Goal: Information Seeking & Learning: Learn about a topic

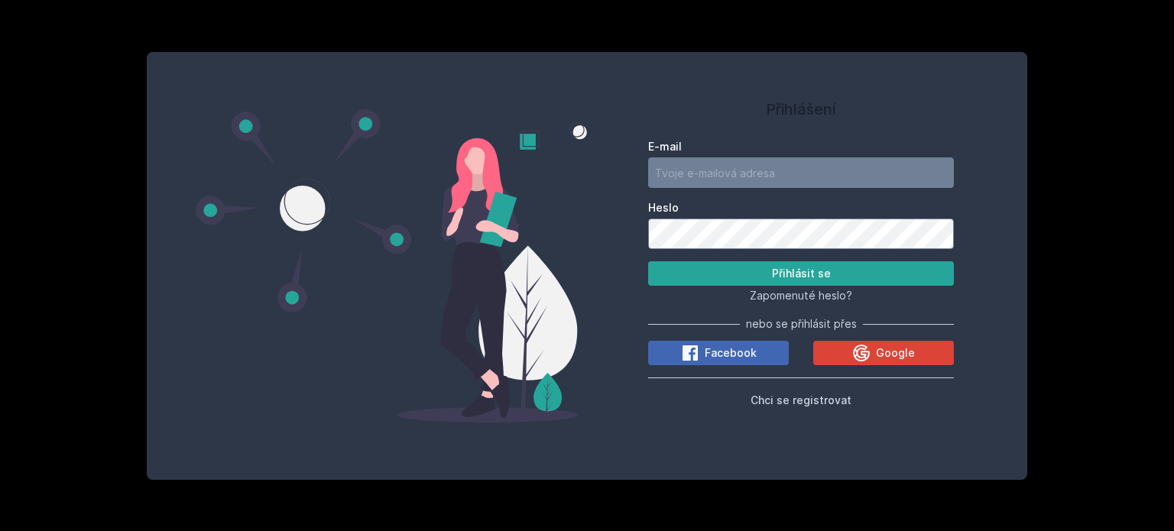
click at [590, 101] on button "Ne" at bounding box center [590, 99] width 55 height 38
click at [710, 352] on span "Facebook" at bounding box center [731, 353] width 52 height 15
click at [951, 284] on div at bounding box center [817, 345] width 313 height 192
click at [901, 352] on span "Google" at bounding box center [895, 353] width 39 height 15
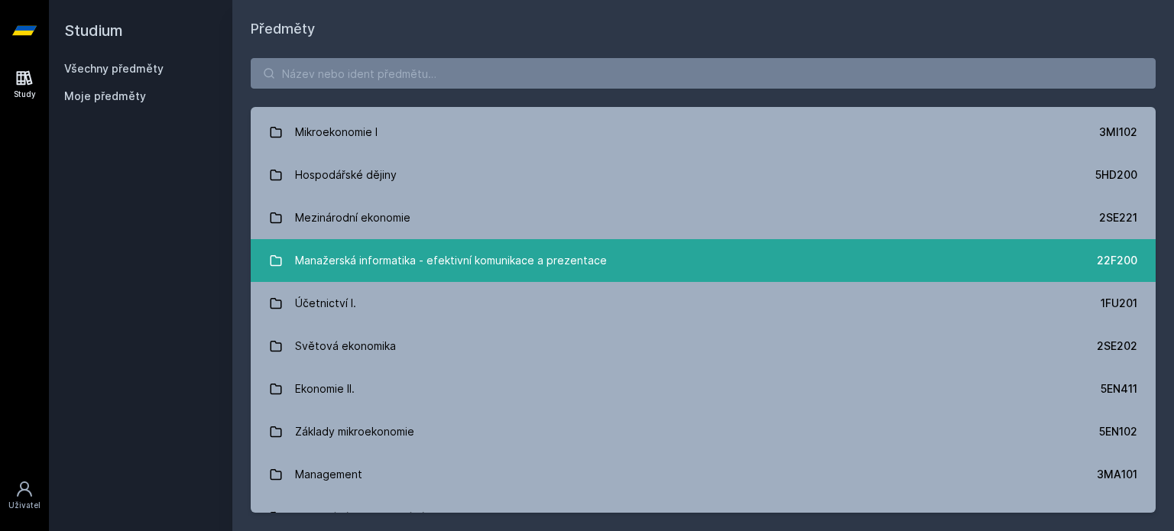
scroll to position [382, 0]
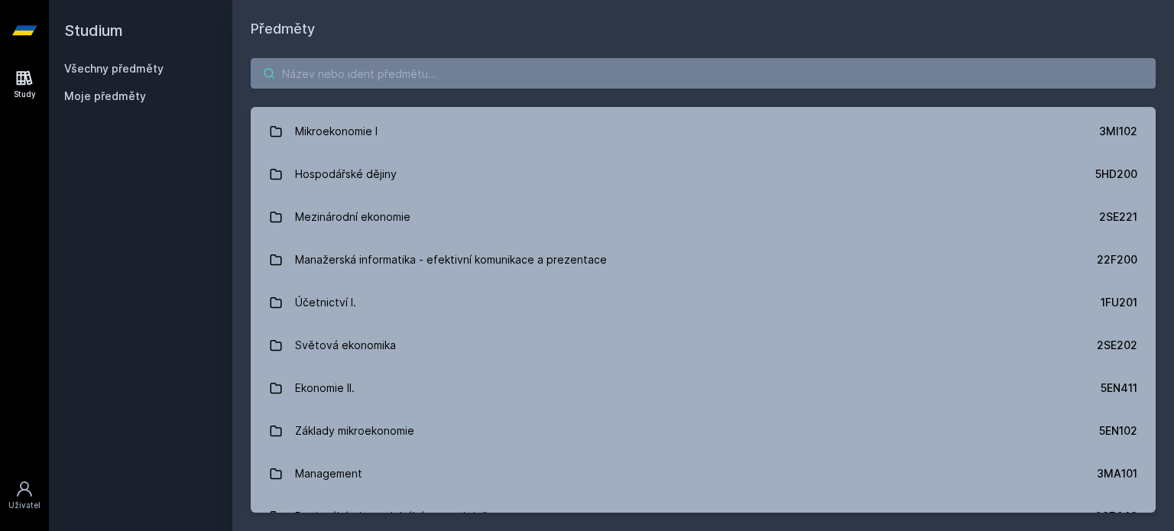
click at [391, 66] on input "search" at bounding box center [703, 73] width 905 height 31
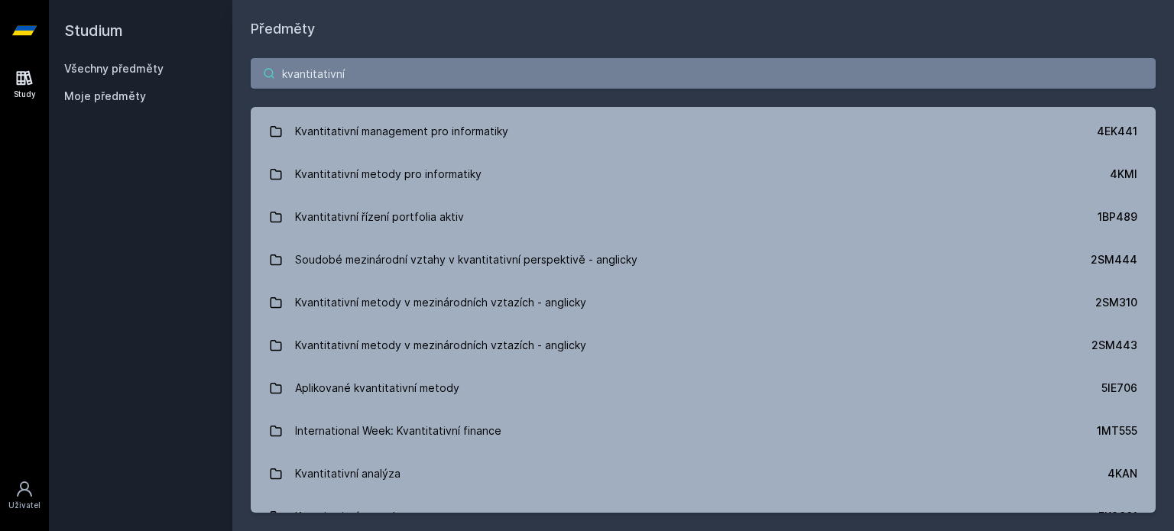
type input "kvantitativní"
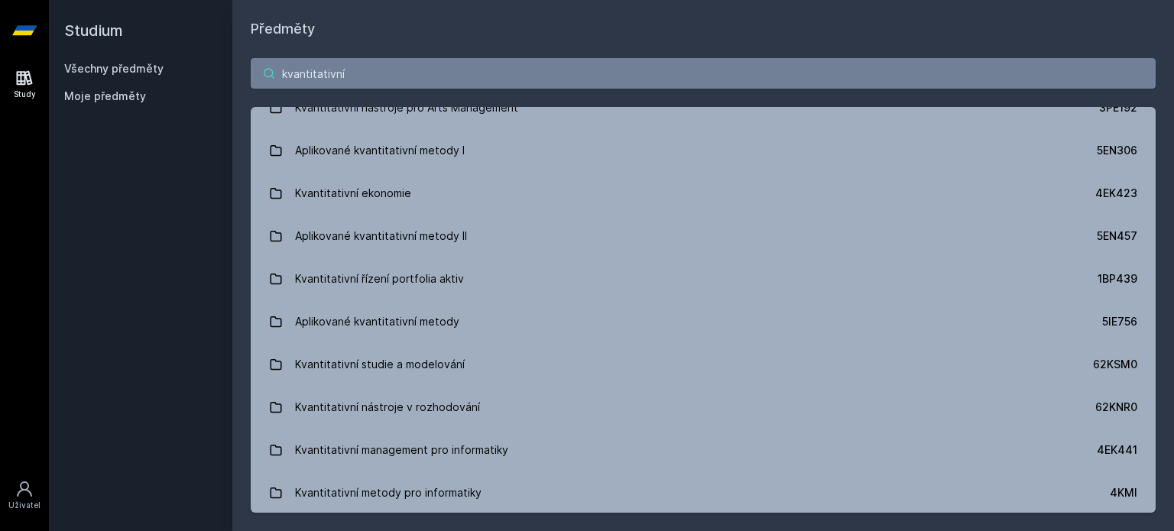
scroll to position [0, 0]
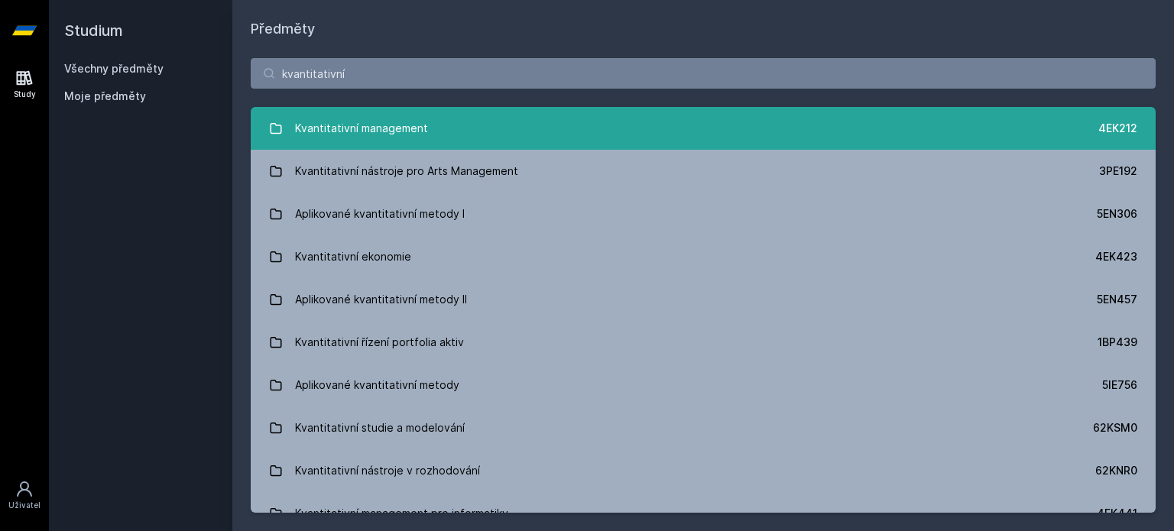
click at [437, 136] on link "Kvantitativní management 4EK212" at bounding box center [703, 128] width 905 height 43
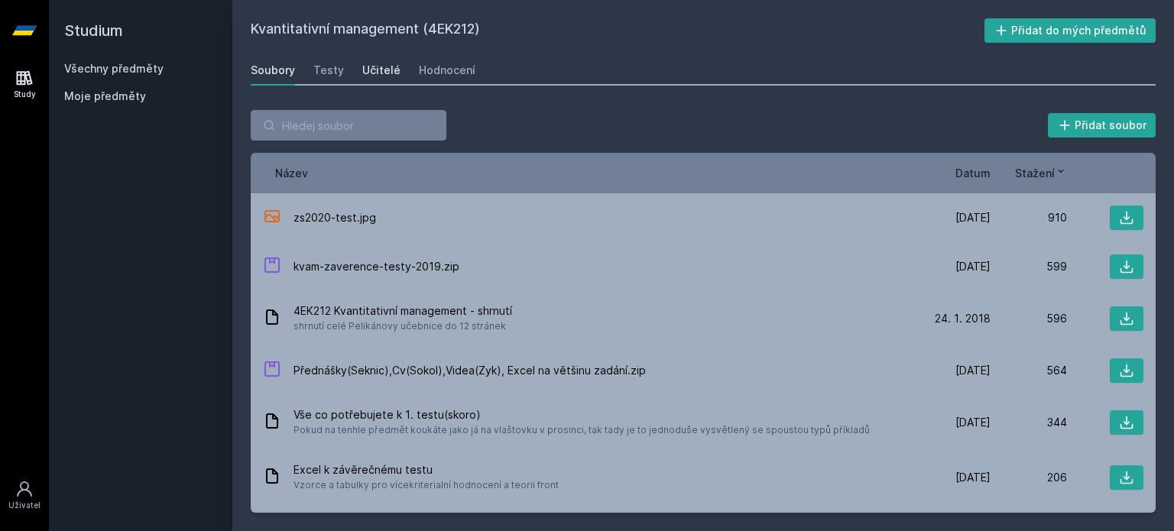
click at [383, 73] on div "Učitelé" at bounding box center [381, 70] width 38 height 15
click at [355, 124] on input "search" at bounding box center [349, 125] width 196 height 31
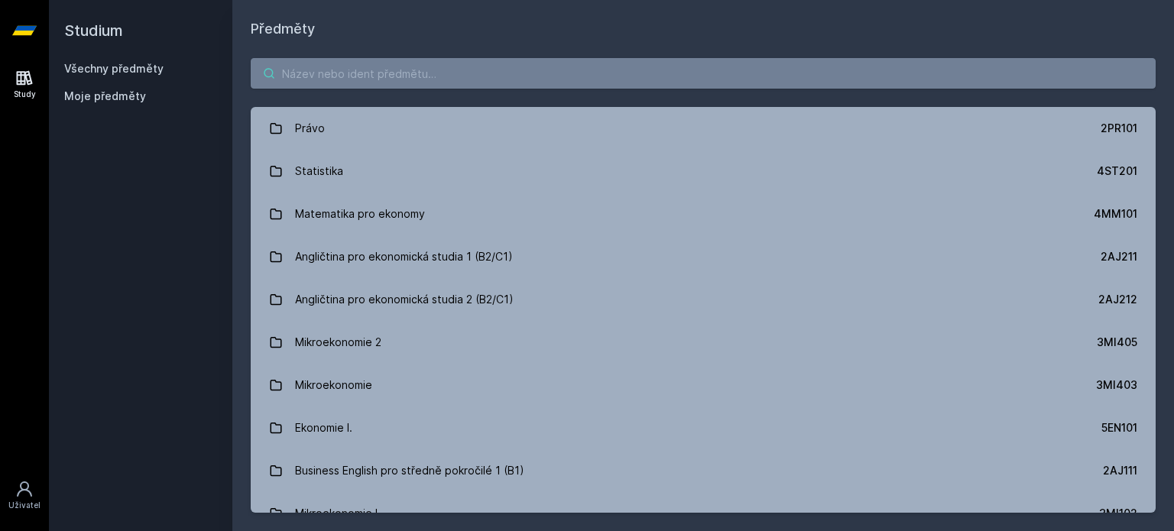
drag, startPoint x: 431, startPoint y: 76, endPoint x: 424, endPoint y: 74, distance: 7.8
click at [424, 75] on input "search" at bounding box center [703, 73] width 905 height 31
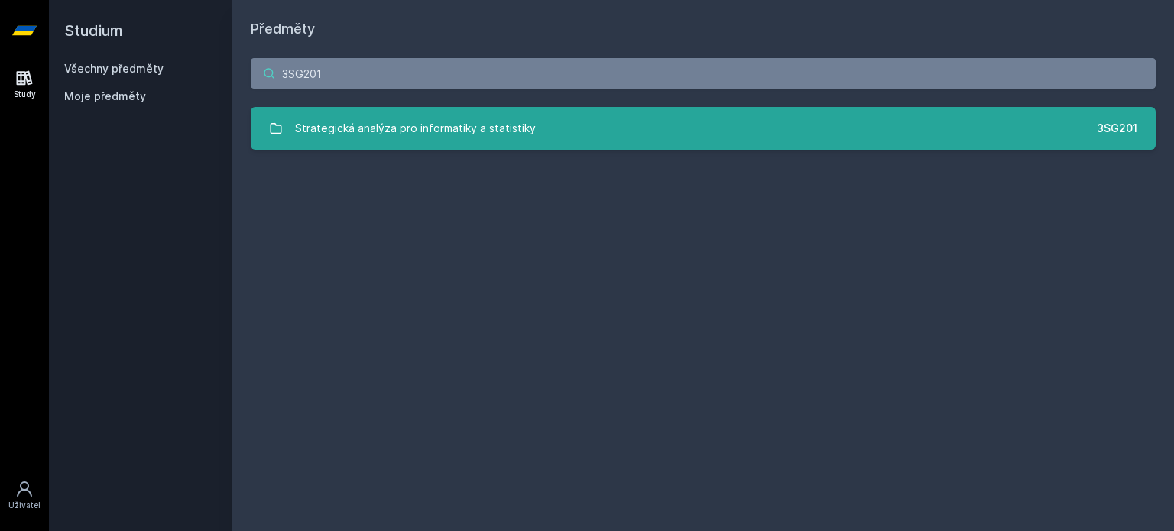
type input "3SG201"
click at [715, 134] on link "Strategická analýza pro informatiky a statistiky 3SG201" at bounding box center [703, 128] width 905 height 43
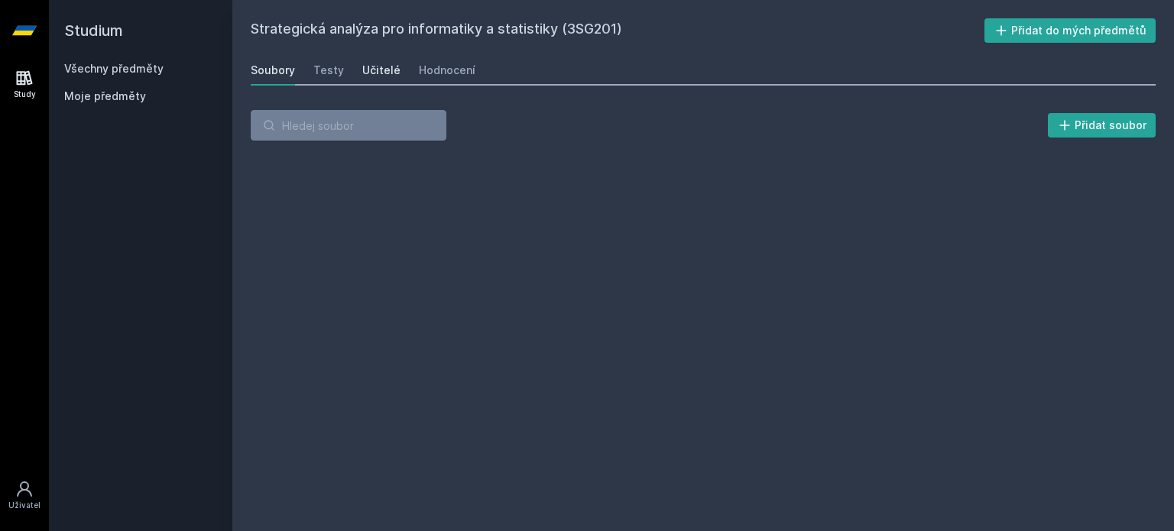
click at [370, 59] on link "Učitelé" at bounding box center [381, 70] width 38 height 31
